Goal: Task Accomplishment & Management: Use online tool/utility

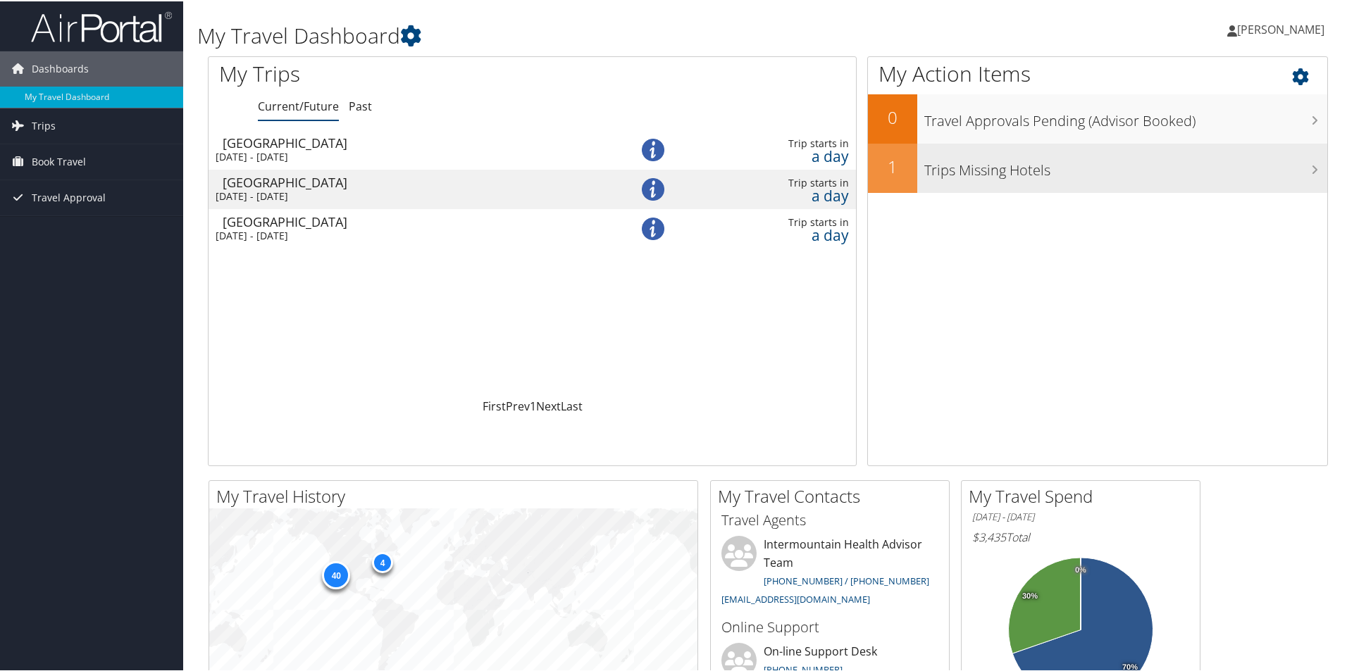
click at [1002, 176] on h3 "Trips Missing Hotels" at bounding box center [1125, 165] width 403 height 27
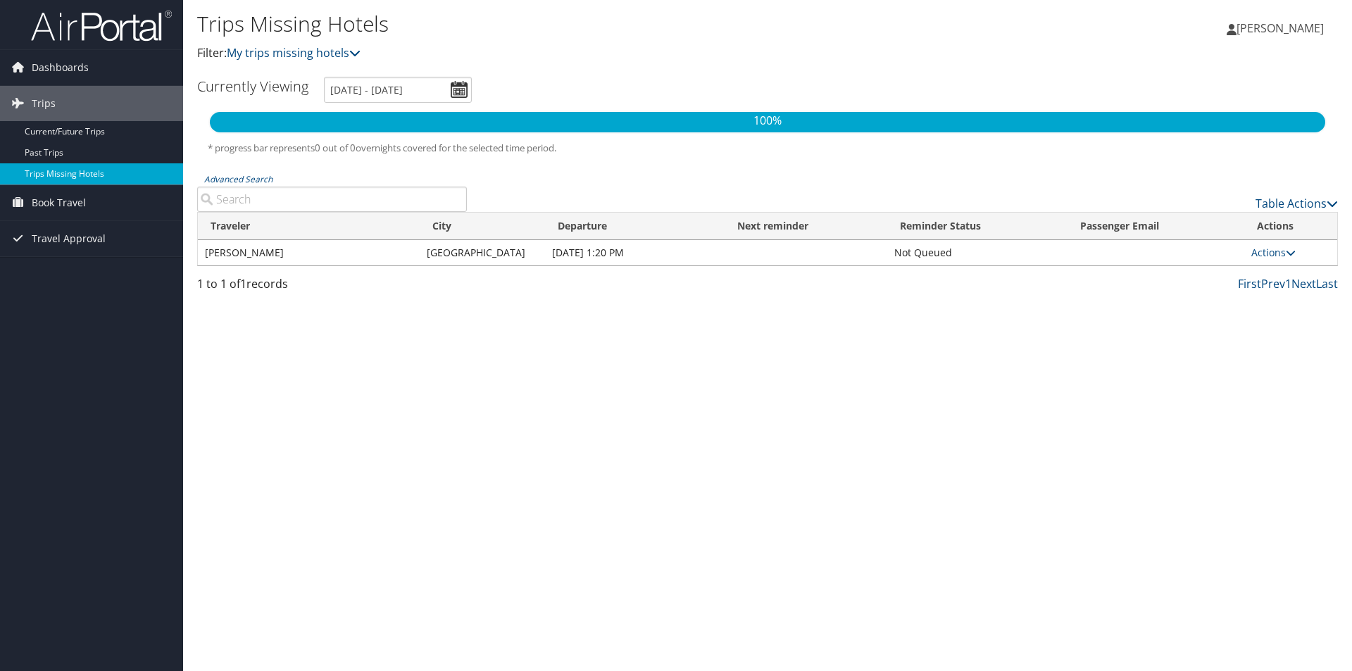
click at [61, 174] on link "Trips Missing Hotels" at bounding box center [91, 173] width 183 height 21
click at [68, 131] on link "Current/Future Trips" at bounding box center [91, 131] width 183 height 21
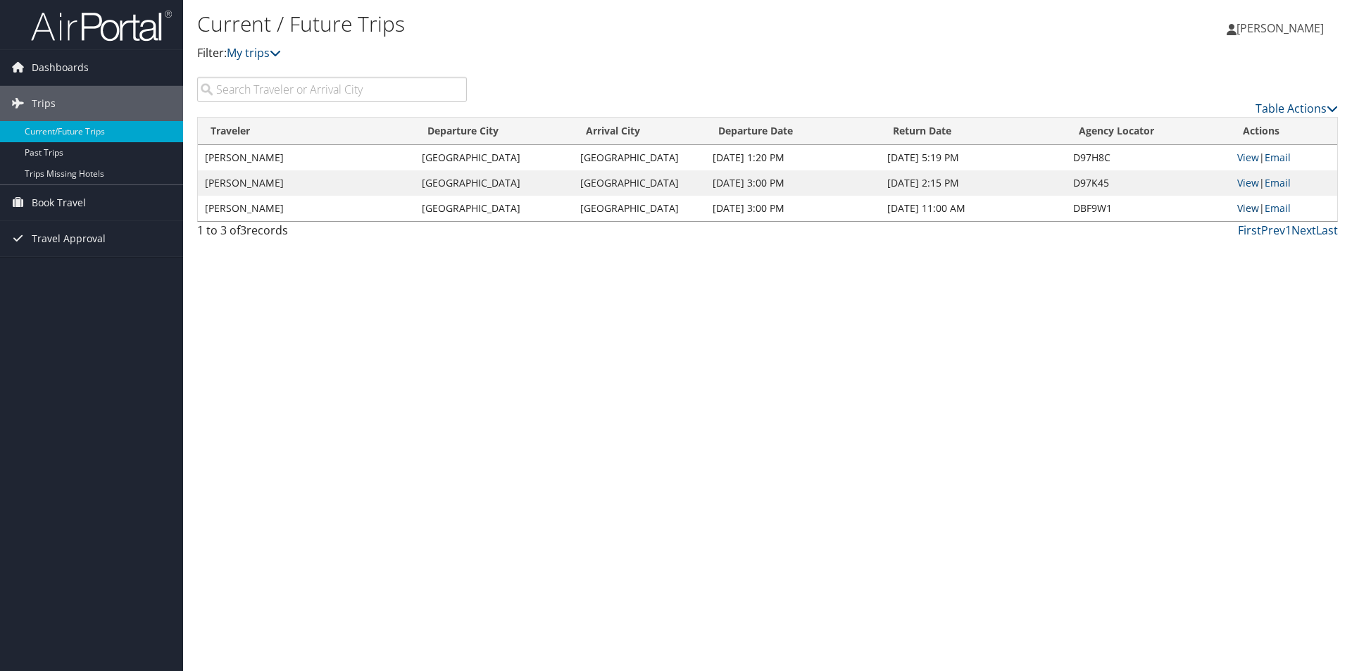
click at [1248, 211] on link "View" at bounding box center [1248, 207] width 22 height 13
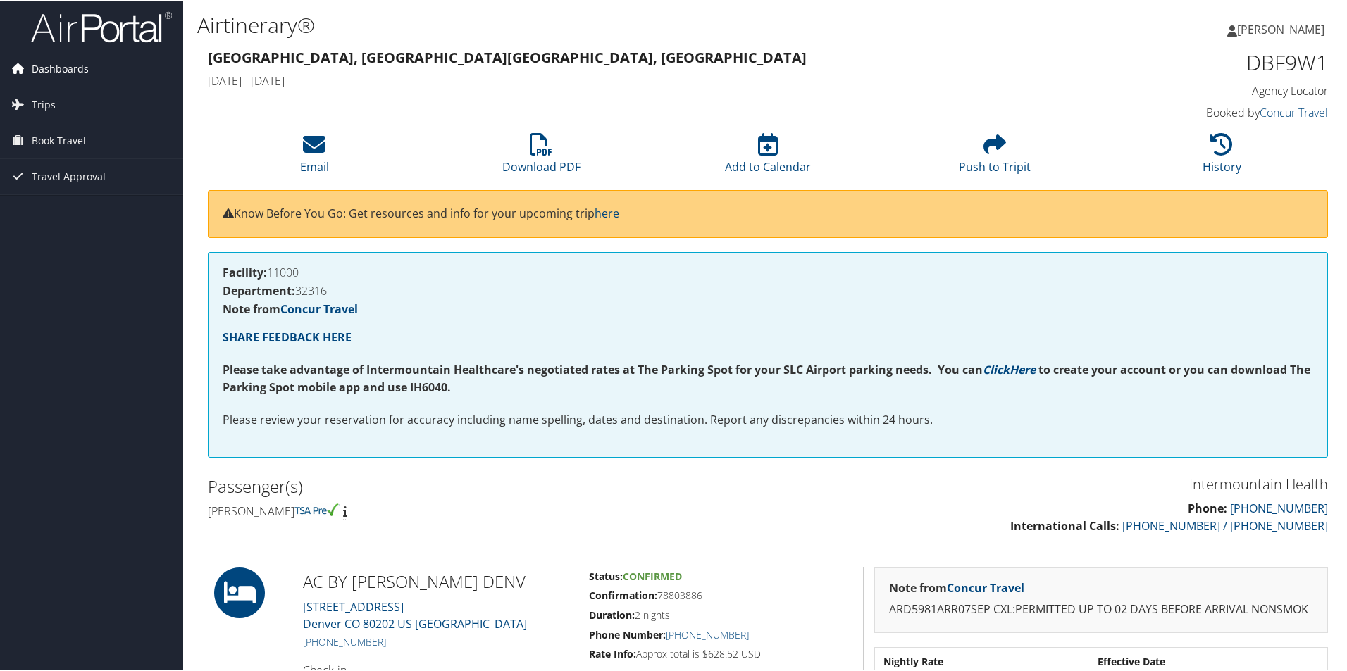
click at [45, 60] on span "Dashboards" at bounding box center [60, 67] width 57 height 35
click at [53, 87] on link "My Travel Dashboard" at bounding box center [91, 95] width 183 height 21
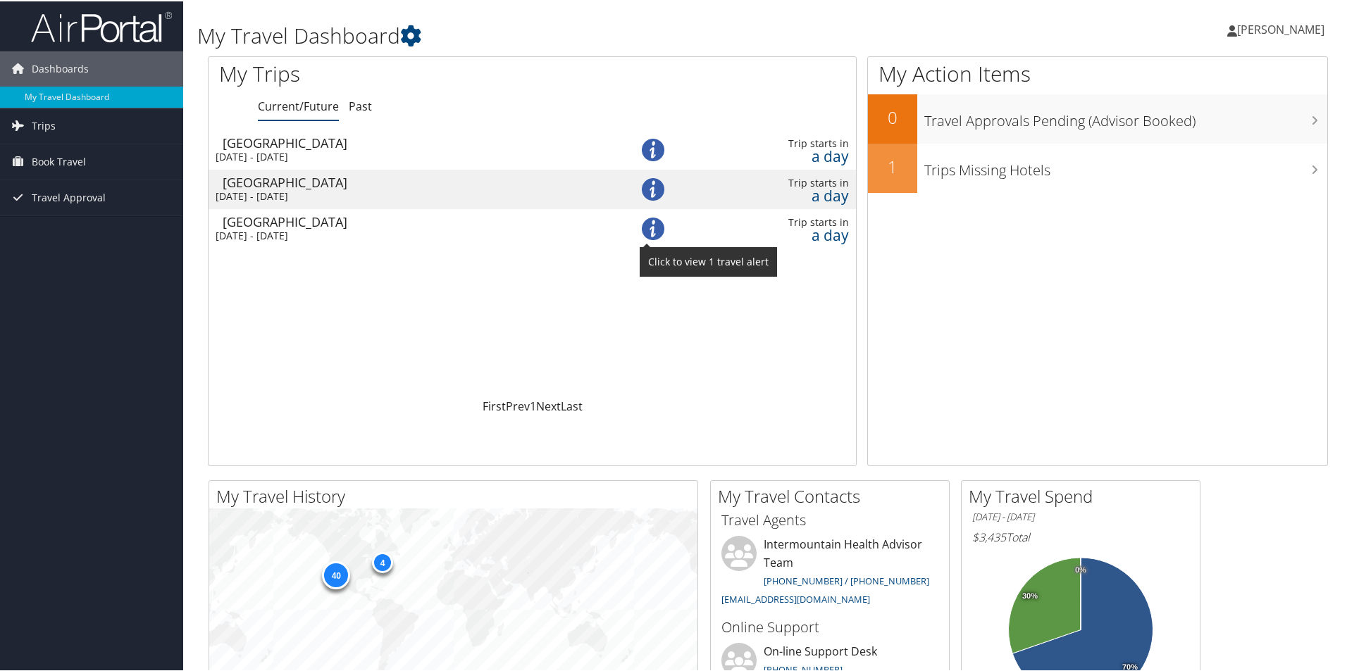
click at [645, 225] on img at bounding box center [653, 227] width 23 height 23
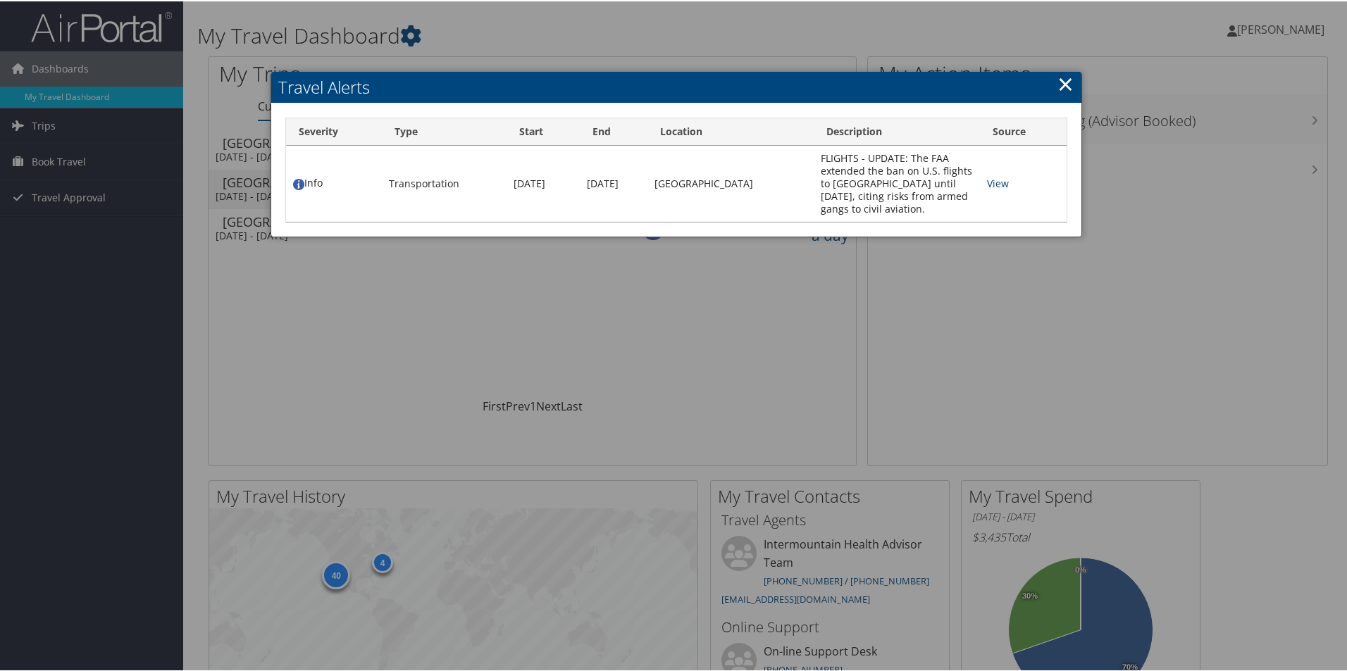
click at [1061, 82] on link "×" at bounding box center [1065, 82] width 16 height 28
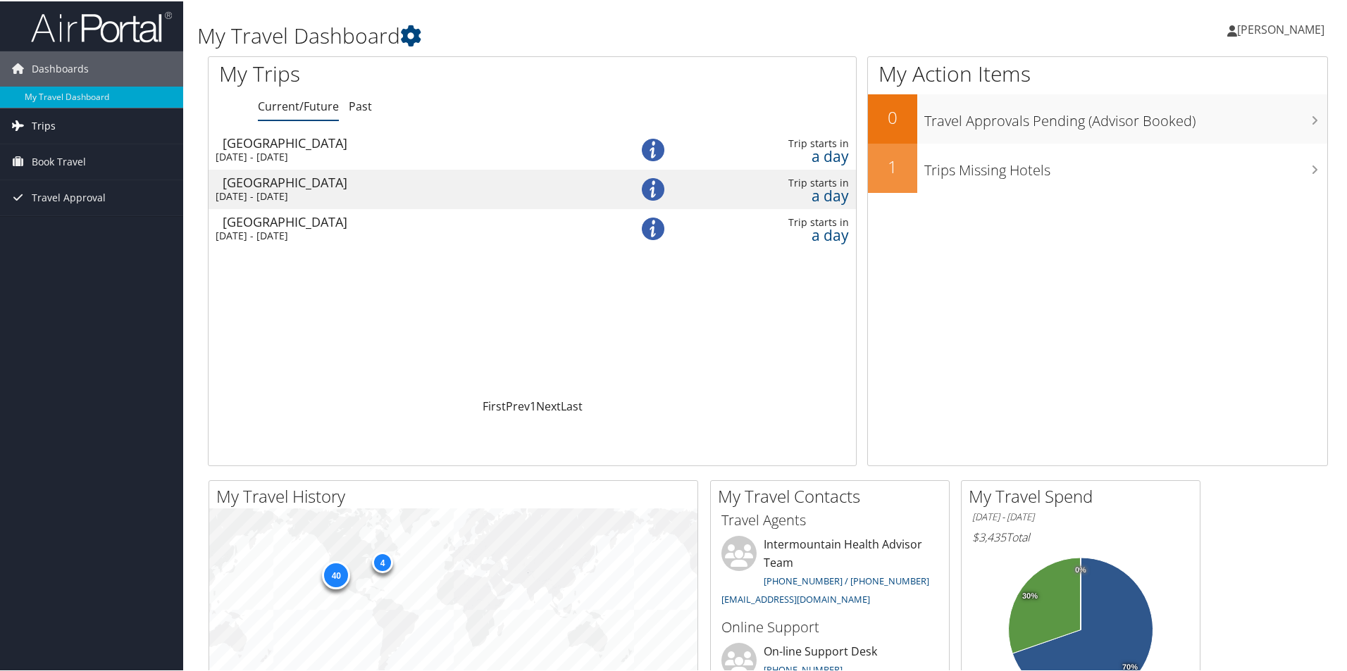
click at [30, 124] on link "Trips" at bounding box center [91, 124] width 183 height 35
click at [63, 154] on link "Current/Future Trips" at bounding box center [91, 152] width 183 height 21
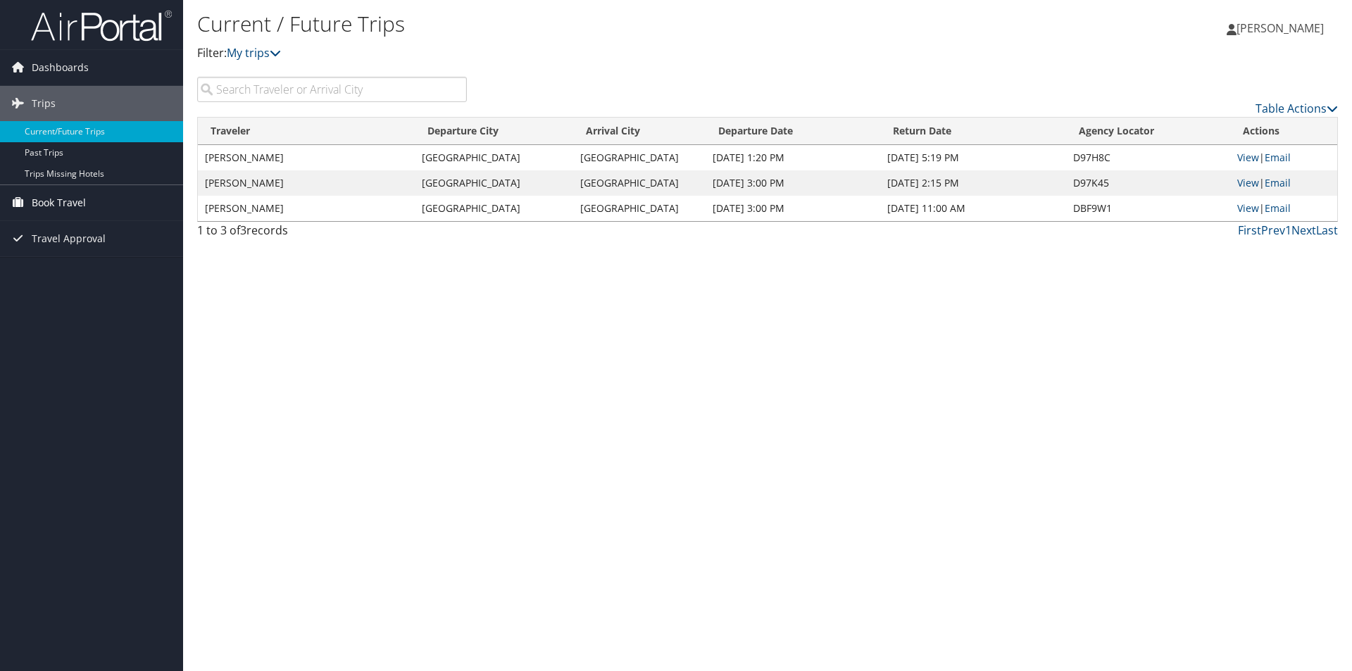
click at [48, 197] on span "Book Travel" at bounding box center [59, 202] width 54 height 35
click at [56, 273] on link "Book/Manage Online Trips" at bounding box center [91, 273] width 183 height 21
